Goal: Register for event/course

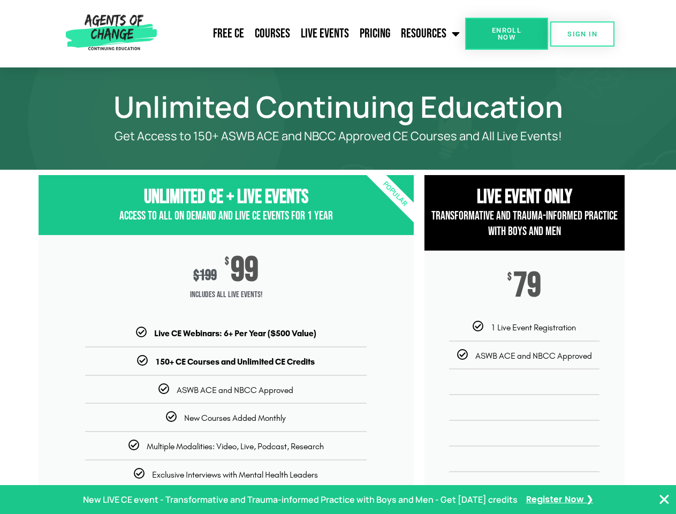
click at [338, 257] on div "$ 199 $ 99 Includes ALL Live Events!" at bounding box center [226, 281] width 375 height 92
click at [431, 34] on link "Resources" at bounding box center [431, 33] width 70 height 27
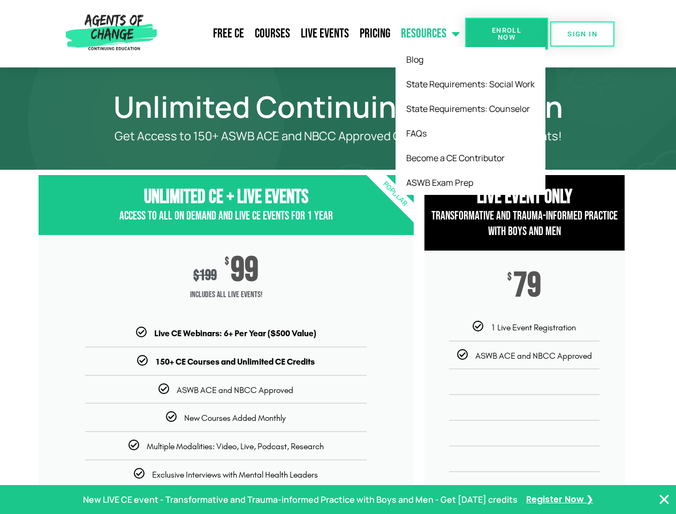
click at [507, 34] on span "Enroll Now" at bounding box center [506, 34] width 49 height 14
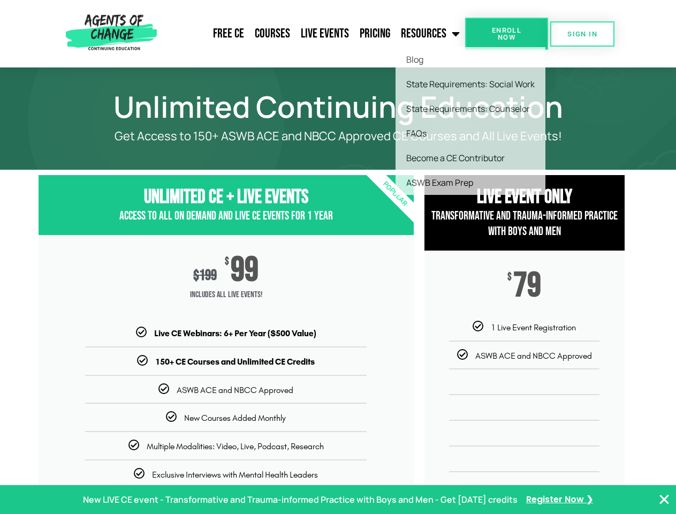
click at [507, 34] on span "Enroll Now" at bounding box center [506, 34] width 49 height 14
click at [583, 34] on span "SIGN IN" at bounding box center [583, 34] width 30 height 7
click at [338, 500] on p "New LIVE CE event - Transformative and Trauma-informed Practice with Boys and M…" at bounding box center [300, 500] width 435 height 16
click at [665, 500] on icon "Close Banner" at bounding box center [664, 499] width 13 height 13
